Goal: Task Accomplishment & Management: Complete application form

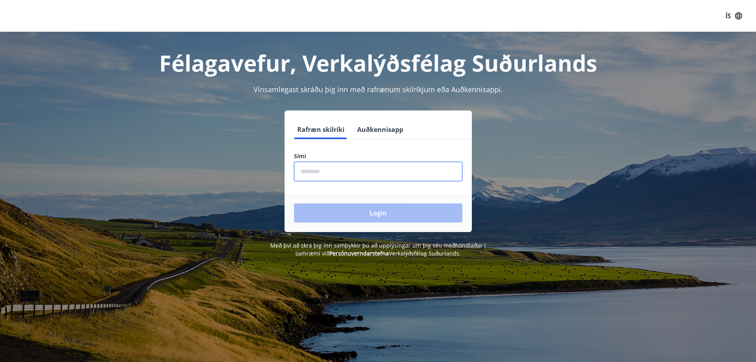
click at [370, 170] on input "phone" at bounding box center [378, 171] width 168 height 19
type input "********"
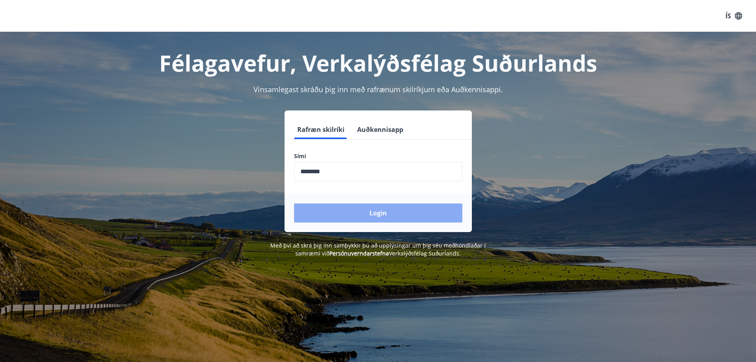
click at [360, 212] on button "Login" at bounding box center [378, 212] width 168 height 19
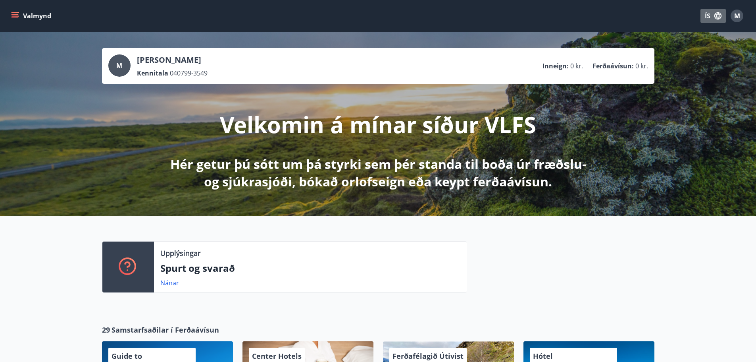
click at [711, 17] on button "ÍS" at bounding box center [713, 16] width 25 height 14
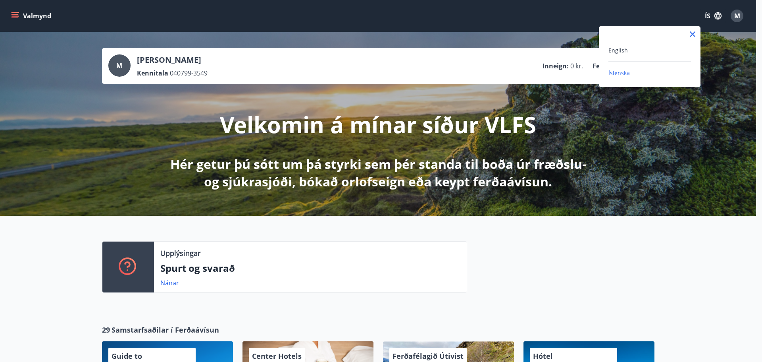
click at [636, 49] on div "English" at bounding box center [650, 50] width 83 height 10
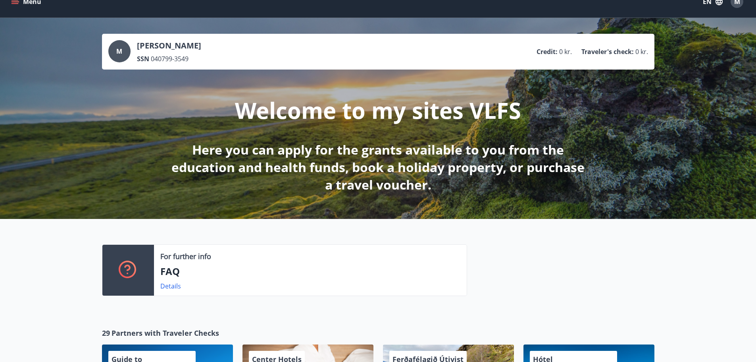
scroll to position [12, 0]
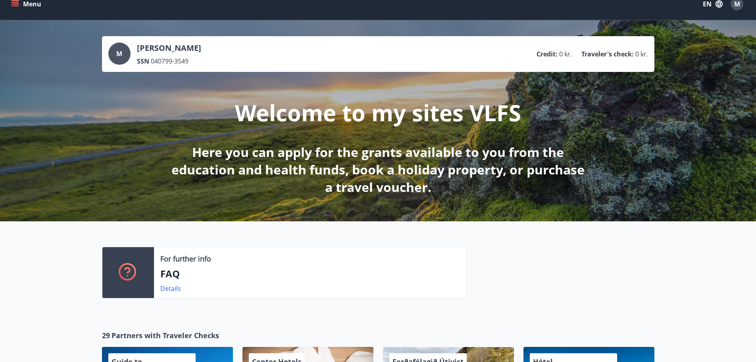
click at [19, 8] on button "Menu" at bounding box center [27, 4] width 35 height 14
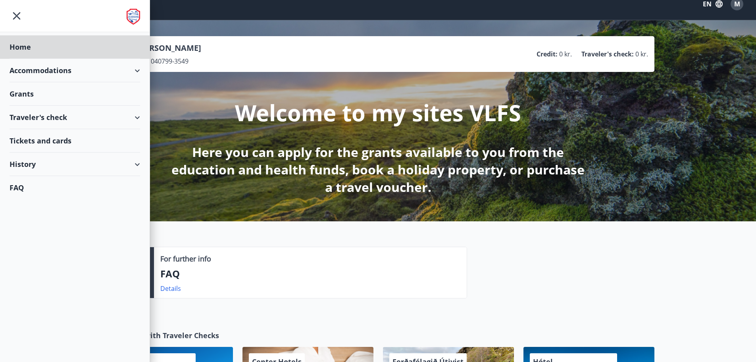
click at [69, 59] on div "Grants" at bounding box center [75, 46] width 131 height 23
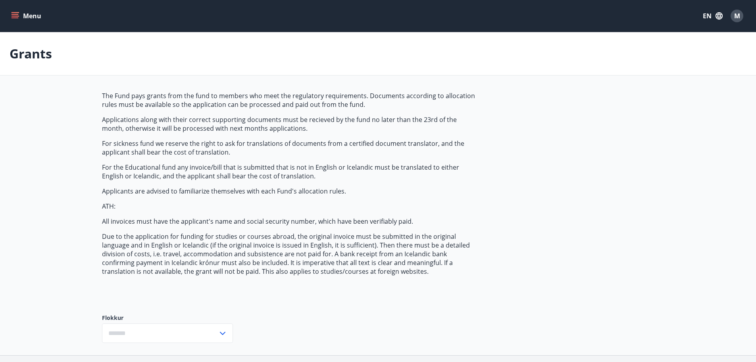
type input "***"
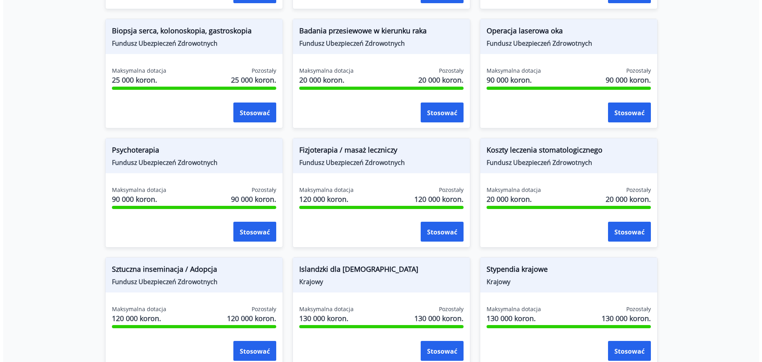
scroll to position [592, 0]
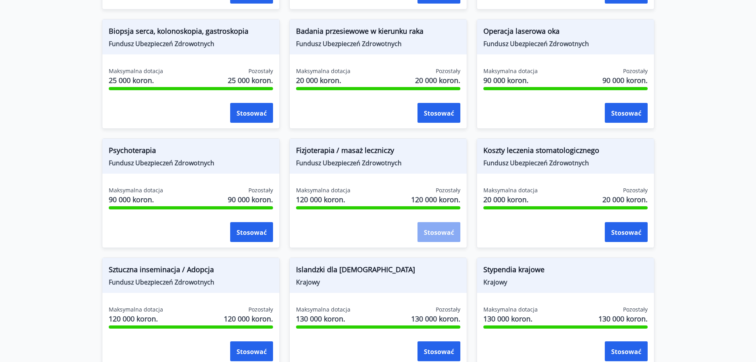
click at [434, 234] on font "Stosować" at bounding box center [439, 232] width 30 height 9
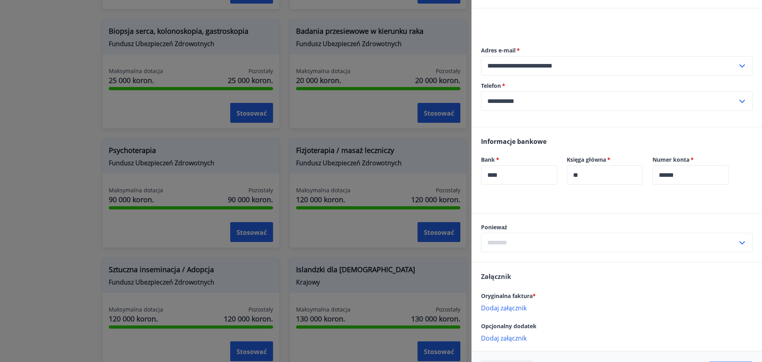
scroll to position [92, 0]
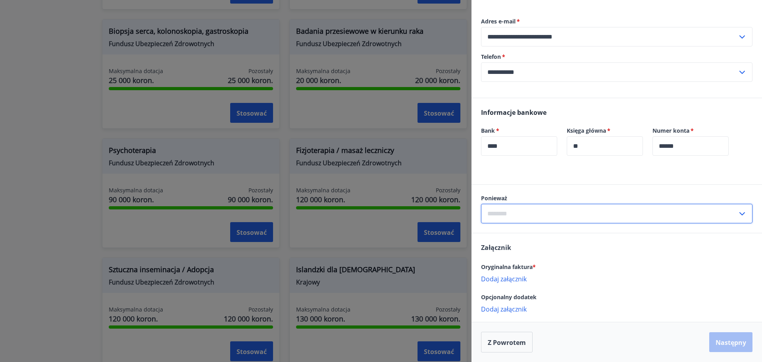
click at [547, 210] on input "text" at bounding box center [609, 213] width 256 height 19
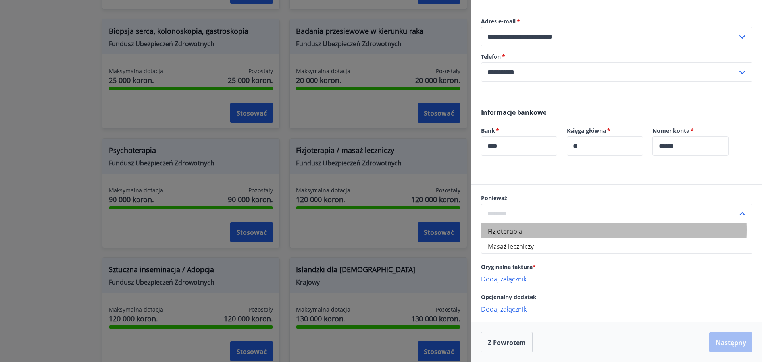
click at [532, 230] on li "Fizjoterapia" at bounding box center [617, 230] width 271 height 15
type input "**********"
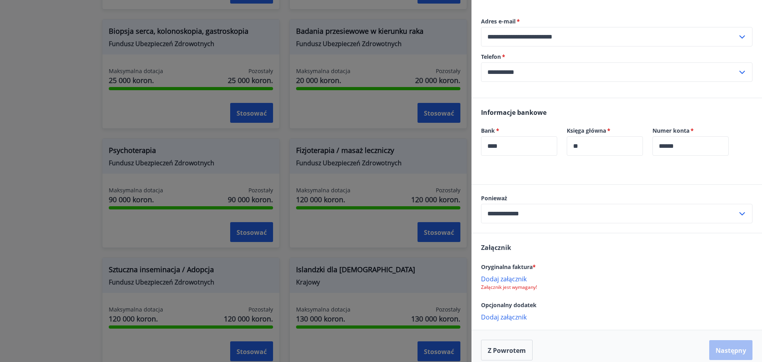
click at [518, 277] on font "Dodaj załącznik" at bounding box center [504, 278] width 46 height 9
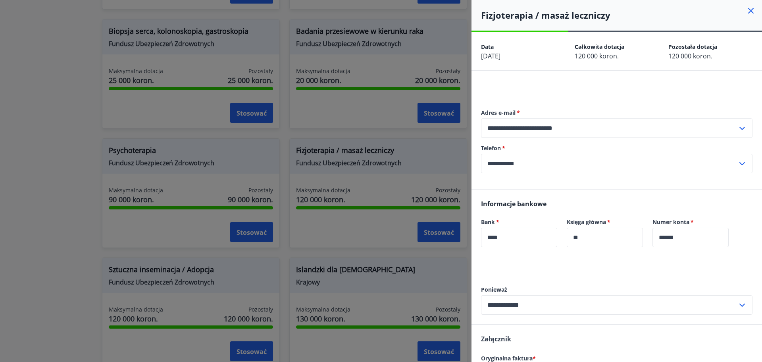
scroll to position [100, 0]
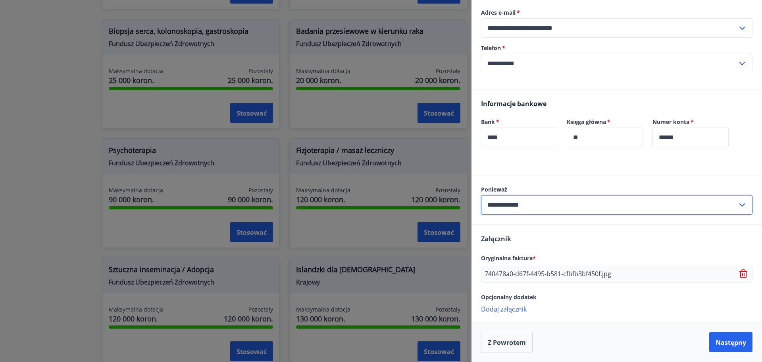
click at [669, 209] on input "**********" at bounding box center [609, 204] width 256 height 19
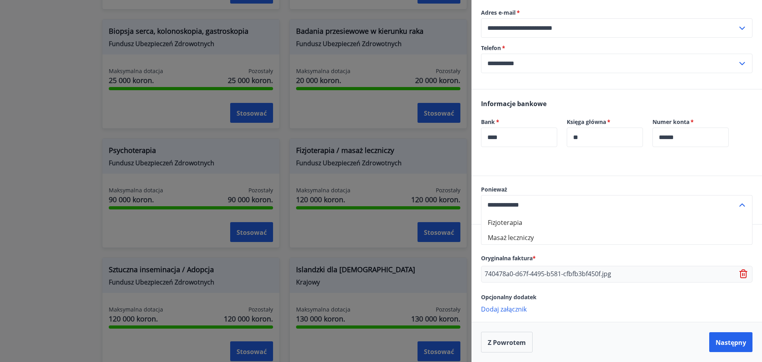
click at [550, 226] on li "Fizjoterapia" at bounding box center [617, 221] width 271 height 15
click at [719, 344] on font "Następny" at bounding box center [731, 342] width 31 height 9
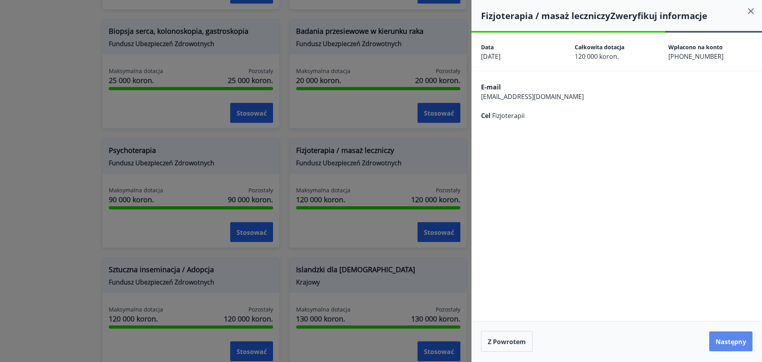
click at [726, 342] on font "Następny" at bounding box center [731, 341] width 31 height 9
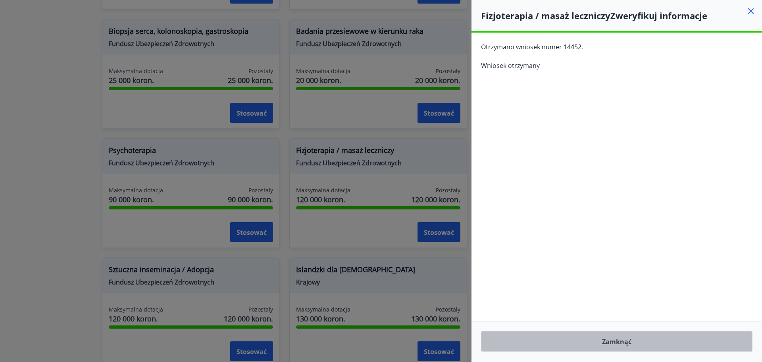
click at [635, 340] on button "Zamknąć" at bounding box center [617, 341] width 272 height 21
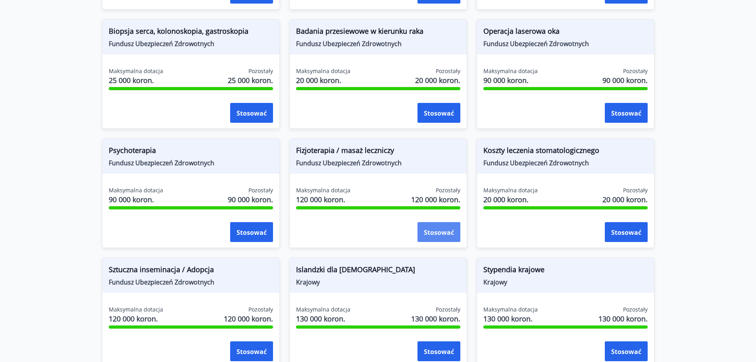
click at [432, 230] on font "Stosować" at bounding box center [439, 232] width 30 height 9
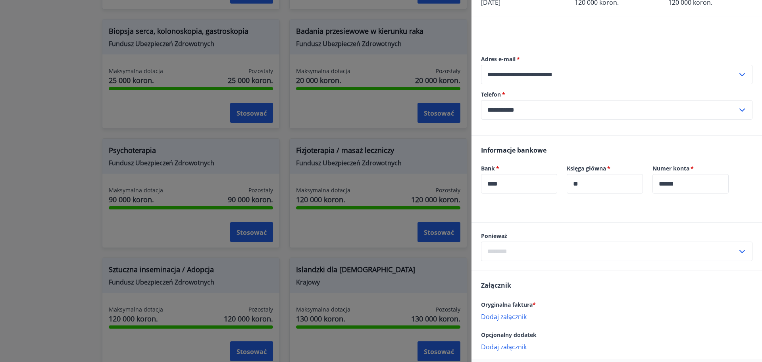
scroll to position [55, 0]
click at [531, 244] on input "text" at bounding box center [609, 249] width 256 height 19
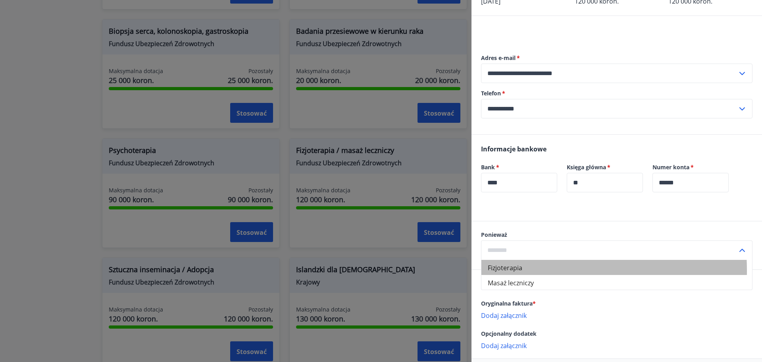
click at [513, 270] on font "Fizjoterapia" at bounding box center [505, 267] width 35 height 9
type input "**********"
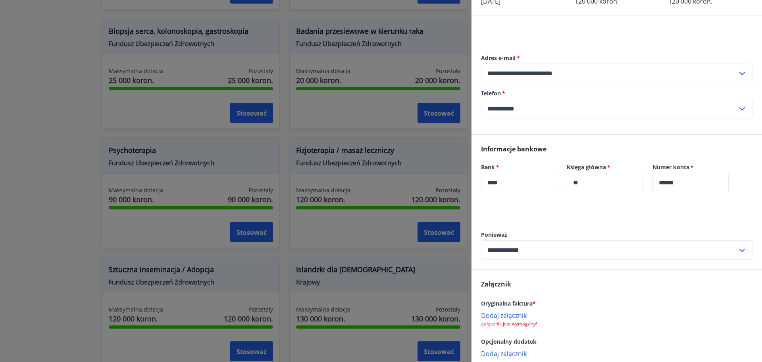
scroll to position [100, 0]
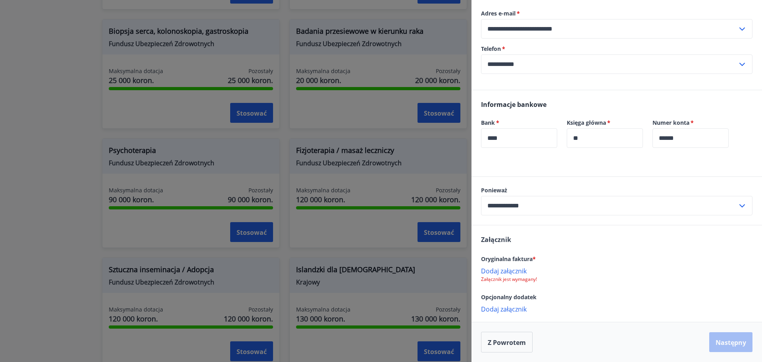
click at [525, 272] on font "Dodaj załącznik" at bounding box center [504, 270] width 46 height 9
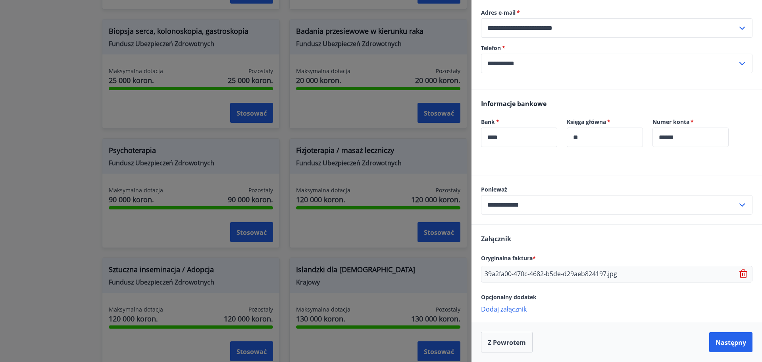
click at [579, 152] on div "Bank   * **** ​ Księga główna   * ** ​" at bounding box center [566, 137] width 171 height 39
click at [723, 340] on font "Następny" at bounding box center [731, 342] width 31 height 9
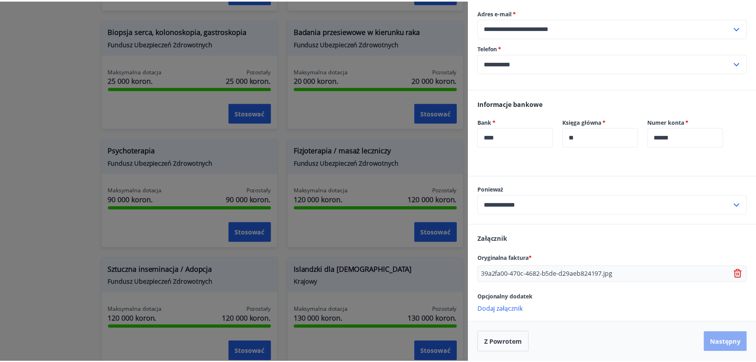
scroll to position [0, 0]
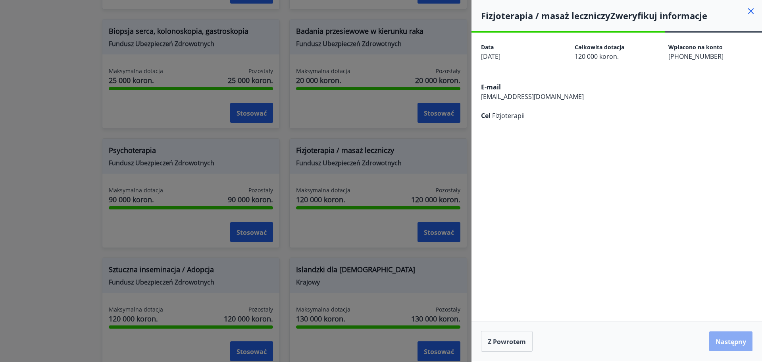
click at [732, 338] on font "Następny" at bounding box center [731, 341] width 31 height 9
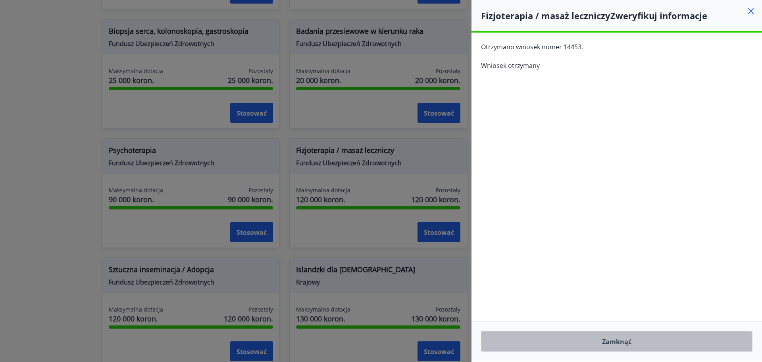
click at [587, 339] on button "Zamknąć" at bounding box center [617, 341] width 272 height 21
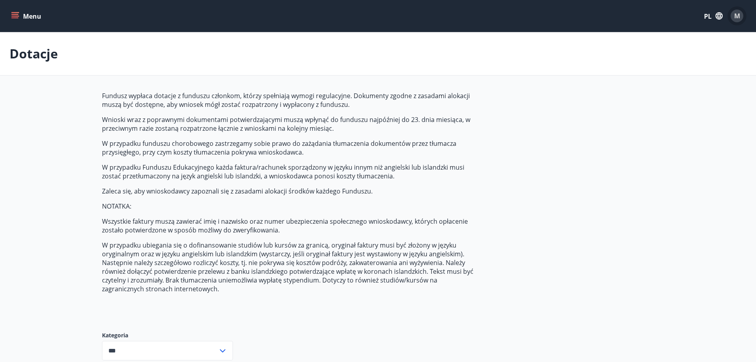
click at [734, 16] on div "M" at bounding box center [737, 16] width 13 height 13
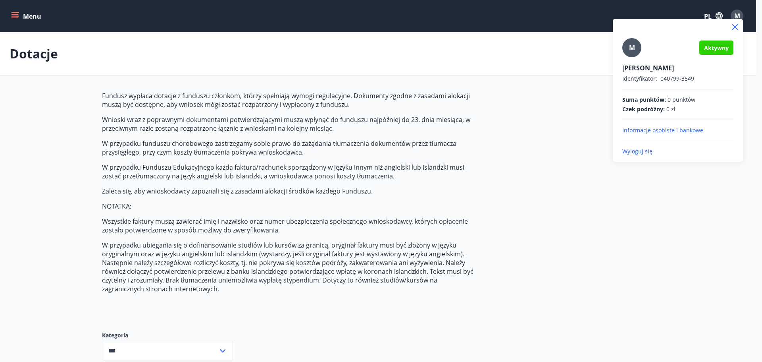
click at [638, 152] on font "Wyloguj się" at bounding box center [637, 151] width 30 height 8
